Goal: Task Accomplishment & Management: Use online tool/utility

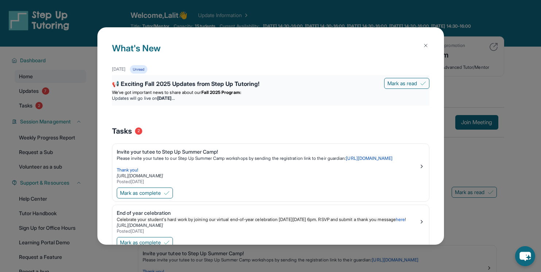
click at [238, 86] on div "📢 Exciting Fall 2025 Updates from Step Up Tutoring!" at bounding box center [270, 84] width 317 height 10
click at [235, 96] on li "Updates will go live [DATE][DATE]" at bounding box center [270, 98] width 317 height 6
click at [171, 88] on div "📢 Exciting Fall 2025 Updates from Step Up Tutoring!" at bounding box center [270, 84] width 317 height 10
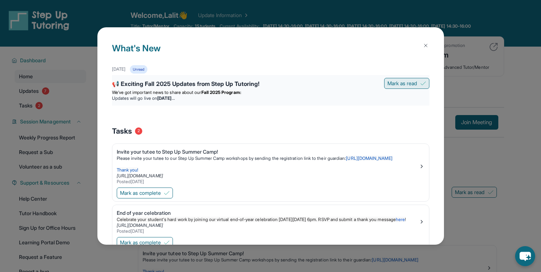
click at [405, 82] on span "Mark as read" at bounding box center [402, 83] width 30 height 7
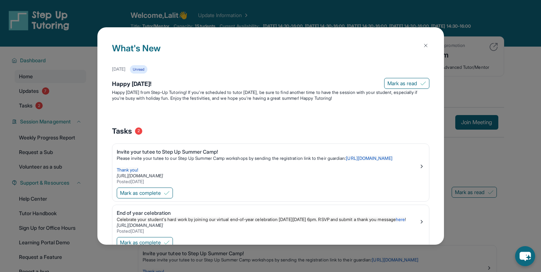
click at [425, 46] on img at bounding box center [425, 46] width 6 height 6
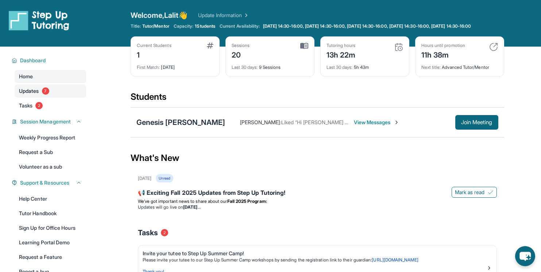
click at [27, 95] on span "Updates" at bounding box center [29, 90] width 20 height 7
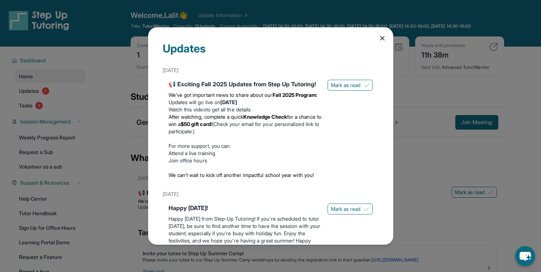
click at [381, 42] on icon at bounding box center [381, 38] width 7 height 7
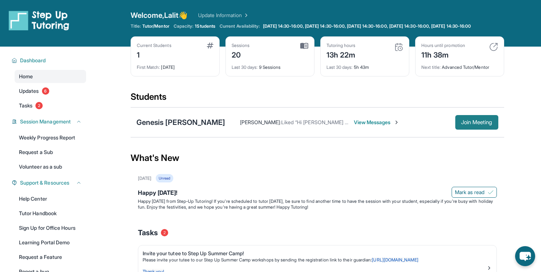
click at [469, 125] on span "Join Meeting" at bounding box center [476, 122] width 31 height 4
